Goal: Task Accomplishment & Management: Manage account settings

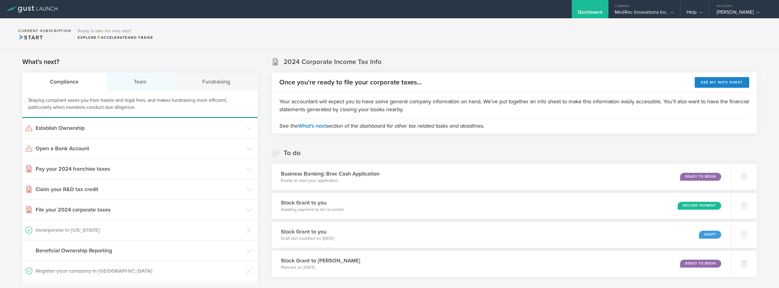
click at [137, 81] on div "Team" at bounding box center [141, 81] width 69 height 18
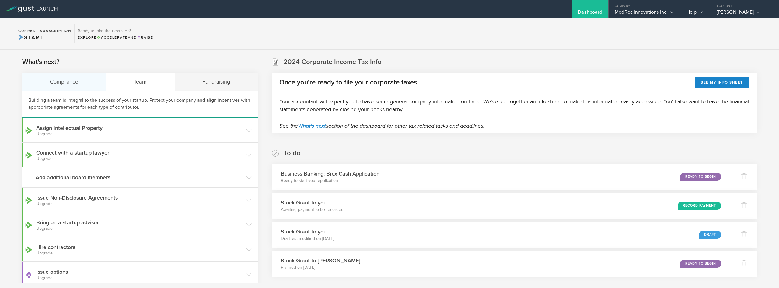
click at [91, 83] on div "Compliance" at bounding box center [64, 81] width 84 height 18
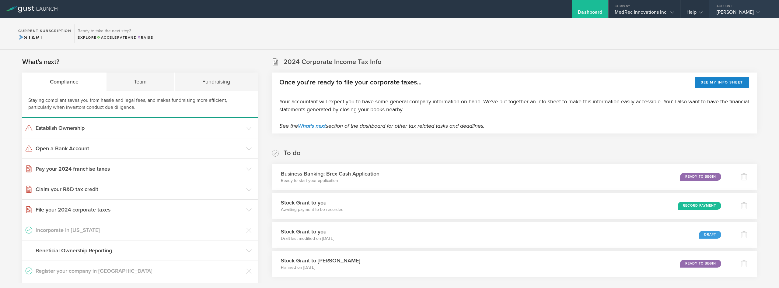
click at [744, 12] on div "Piotr Krzyzanowski" at bounding box center [743, 13] width 52 height 9
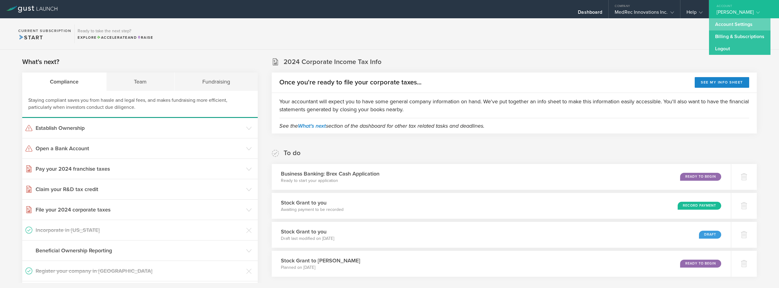
click at [736, 23] on link "Account Settings" at bounding box center [739, 24] width 61 height 12
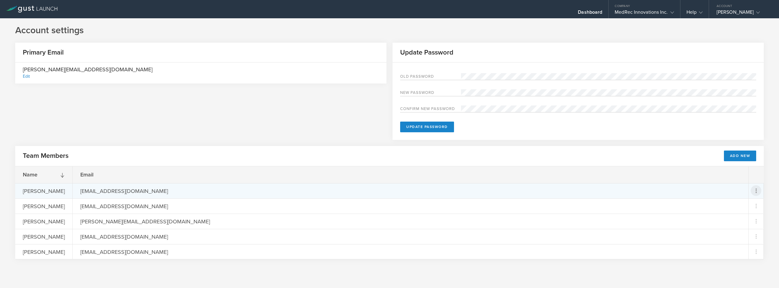
click at [755, 189] on icon at bounding box center [756, 190] width 7 height 7
drag, startPoint x: 676, startPoint y: 276, endPoint x: 672, endPoint y: 276, distance: 4.0
click at [676, 277] on md-backdrop at bounding box center [389, 144] width 779 height 288
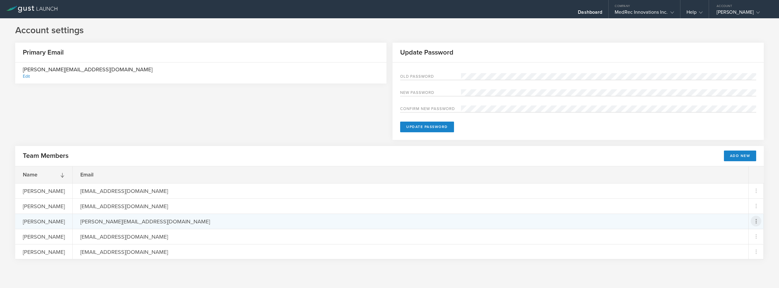
click at [756, 222] on icon at bounding box center [756, 220] width 7 height 7
click at [417, 72] on md-backdrop at bounding box center [389, 144] width 779 height 288
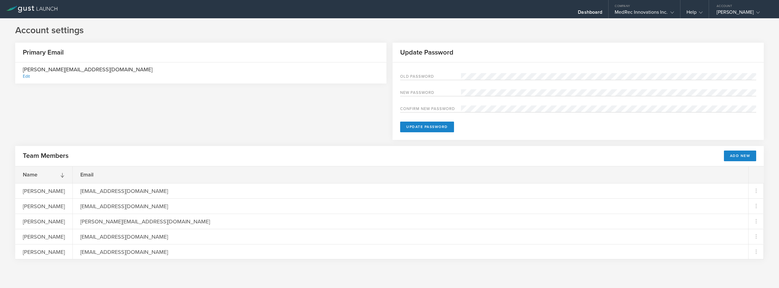
click at [417, 75] on label "Old Password" at bounding box center [430, 77] width 61 height 5
click at [418, 76] on label "Old Password" at bounding box center [430, 77] width 61 height 5
click at [412, 107] on label "Confirm new password" at bounding box center [430, 109] width 61 height 5
click at [422, 79] on label "Old Password" at bounding box center [430, 77] width 61 height 5
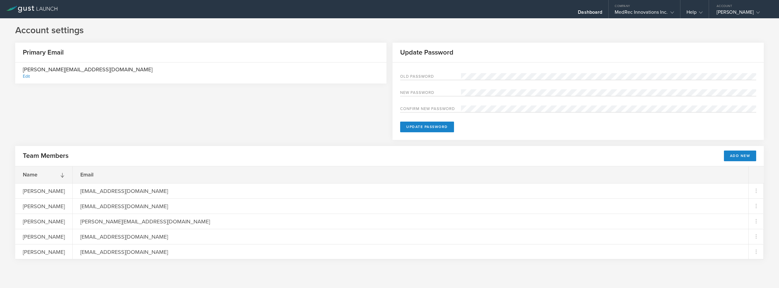
click at [430, 75] on label "Old Password" at bounding box center [430, 77] width 61 height 5
click at [213, 63] on div "peter@medrec360.com Edit" at bounding box center [200, 72] width 371 height 21
click at [455, 55] on div "Update Password" at bounding box center [578, 53] width 371 height 20
drag, startPoint x: 443, startPoint y: 71, endPoint x: 423, endPoint y: 81, distance: 21.7
click at [437, 77] on div "Old Password New password Confirm new password Update Password" at bounding box center [578, 100] width 371 height 77
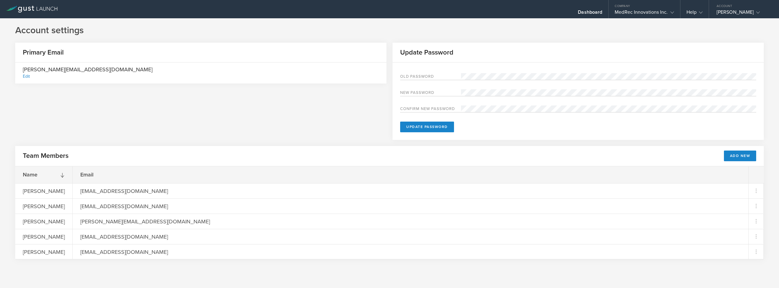
click at [405, 76] on label "Old Password" at bounding box center [430, 77] width 61 height 5
click at [393, 76] on div "Old Password New password Confirm new password Update Password" at bounding box center [578, 100] width 371 height 77
click at [398, 76] on div "Old Password New password Confirm new password Update Password" at bounding box center [578, 100] width 371 height 77
click at [403, 77] on label "Old Password" at bounding box center [430, 77] width 61 height 5
click at [406, 77] on label "Old Password" at bounding box center [430, 77] width 61 height 5
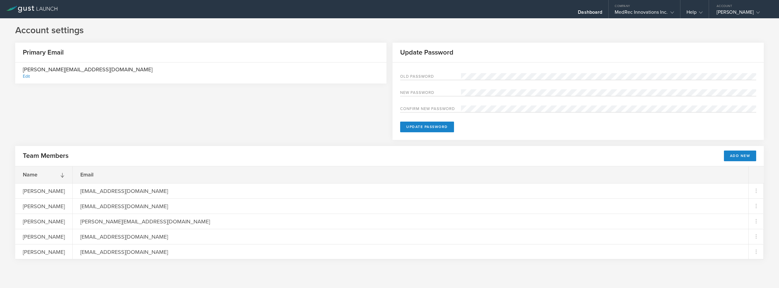
drag, startPoint x: 413, startPoint y: 73, endPoint x: 406, endPoint y: 75, distance: 6.9
click at [408, 75] on div "Old Password" at bounding box center [578, 76] width 356 height 7
click at [402, 76] on label "Old Password" at bounding box center [430, 77] width 61 height 5
click at [410, 107] on label "Confirm new password" at bounding box center [430, 109] width 61 height 5
click at [418, 129] on button "Update Password" at bounding box center [427, 126] width 54 height 11
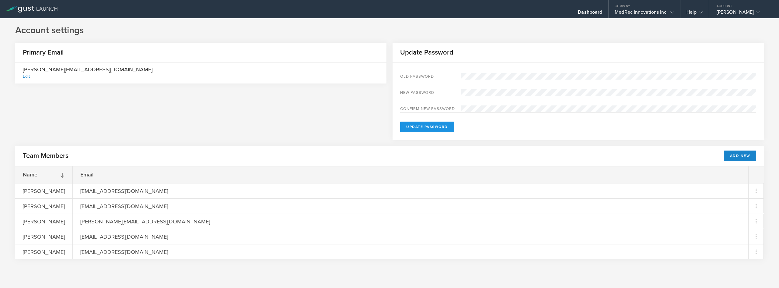
click at [431, 125] on button "Update Password" at bounding box center [427, 126] width 54 height 11
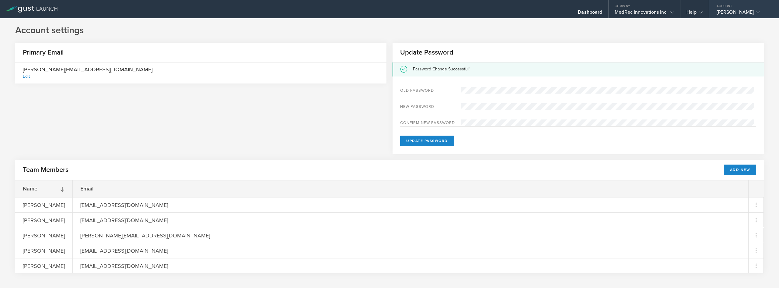
click at [740, 8] on div "Account" at bounding box center [744, 4] width 70 height 9
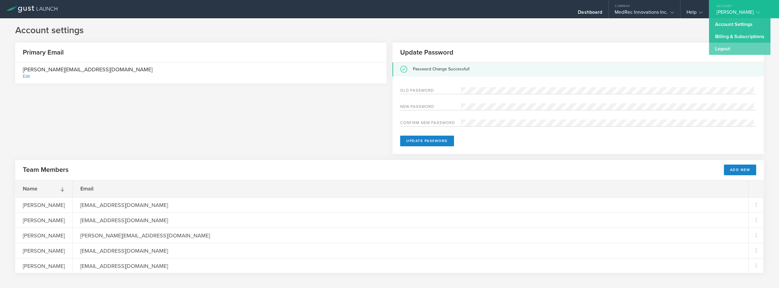
click at [735, 48] on link "Logout" at bounding box center [739, 49] width 61 height 12
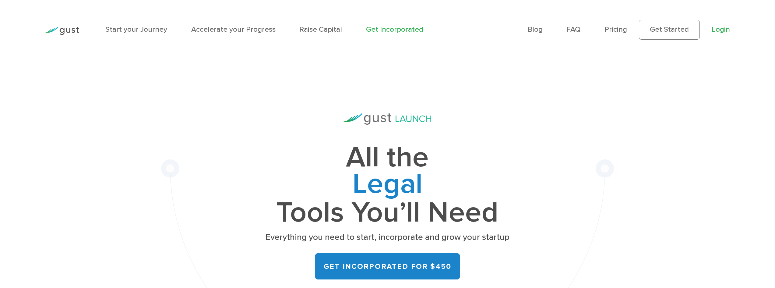
click at [723, 30] on link "Login" at bounding box center [721, 29] width 18 height 9
